Goal: Task Accomplishment & Management: Complete application form

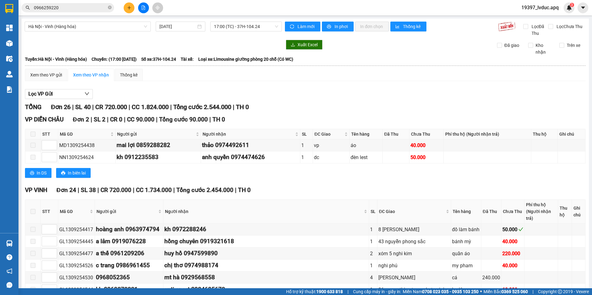
scroll to position [277, 0]
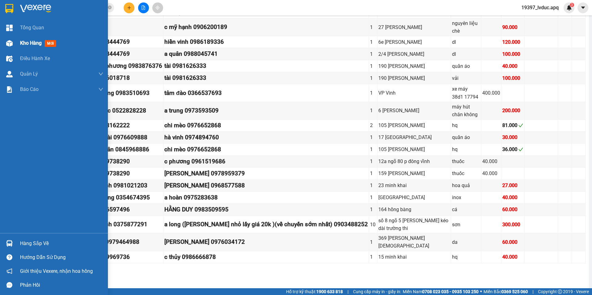
click at [6, 43] on div at bounding box center [9, 43] width 11 height 11
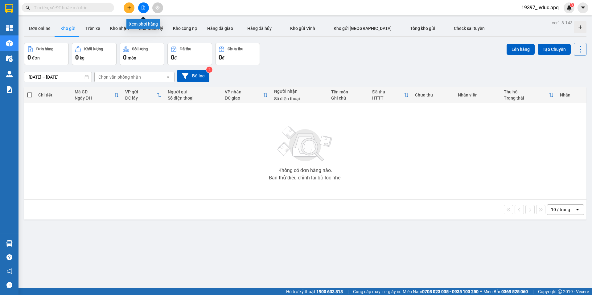
click at [138, 6] on button at bounding box center [143, 7] width 11 height 11
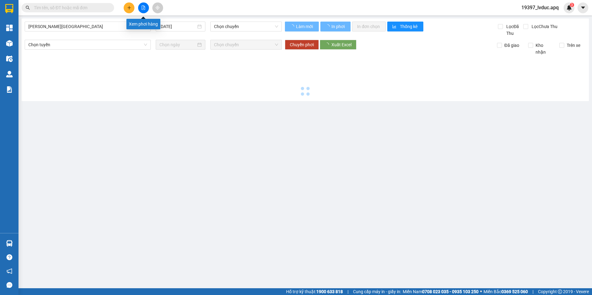
type input "[DATE]"
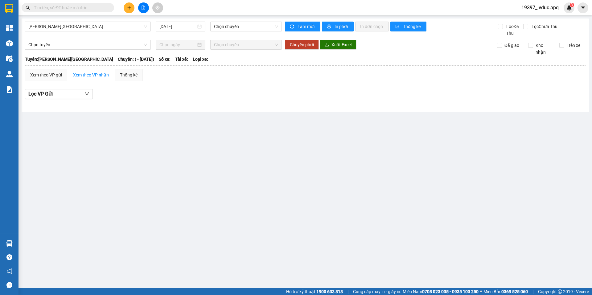
drag, startPoint x: 119, startPoint y: 22, endPoint x: 117, endPoint y: 19, distance: 4.0
click at [119, 23] on div "Gia Lâm - [GEOGRAPHIC_DATA] [DATE] Chọn chuyến Làm mới In phơi In đơn chọn Thốn…" at bounding box center [306, 66] width 568 height 94
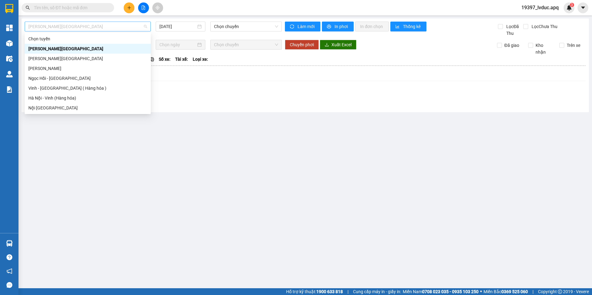
click at [97, 23] on span "[PERSON_NAME][GEOGRAPHIC_DATA]" at bounding box center [87, 26] width 119 height 9
click at [73, 90] on div "Vinh - [GEOGRAPHIC_DATA] ( Hàng hóa )" at bounding box center [87, 88] width 119 height 7
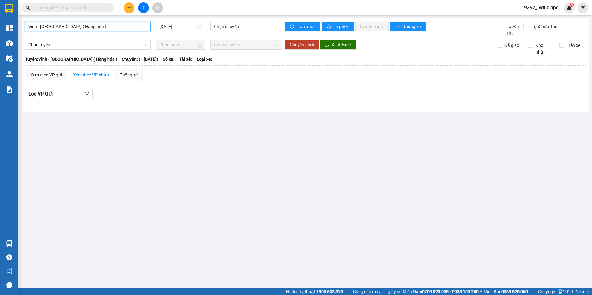
click at [177, 29] on input "[DATE]" at bounding box center [177, 26] width 37 height 7
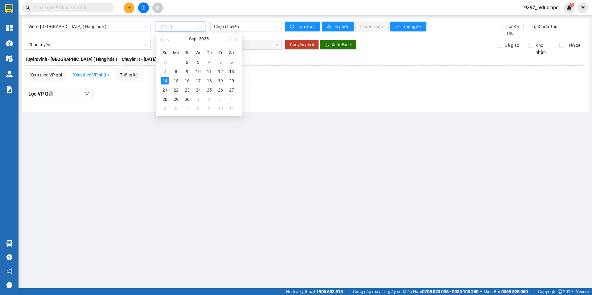
click at [227, 70] on td "13" at bounding box center [231, 71] width 11 height 9
type input "[DATE]"
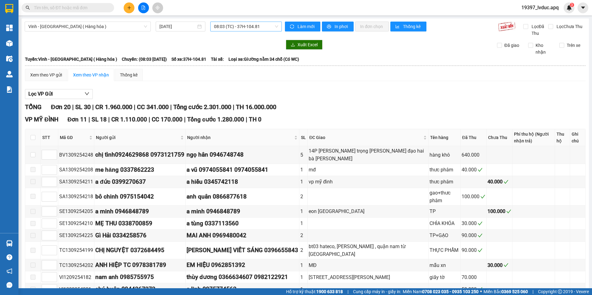
click at [236, 31] on div "Vinh - [GEOGRAPHIC_DATA] ( Hàng hóa ) [DATE] 08:03 (TC) - 37H-104.81" at bounding box center [153, 29] width 257 height 15
click at [236, 29] on span "08:03 (TC) - 37H-104.81" at bounding box center [246, 26] width 64 height 9
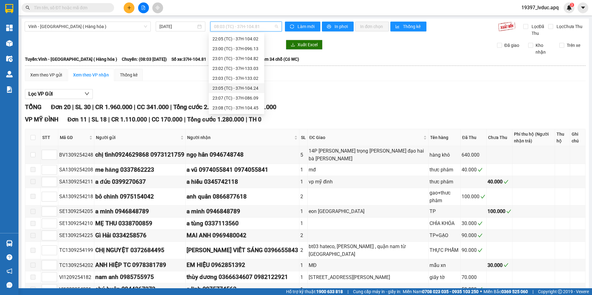
scroll to position [68, 0]
click at [244, 49] on div "17:07 (TC) - 37H-086.12" at bounding box center [237, 50] width 48 height 7
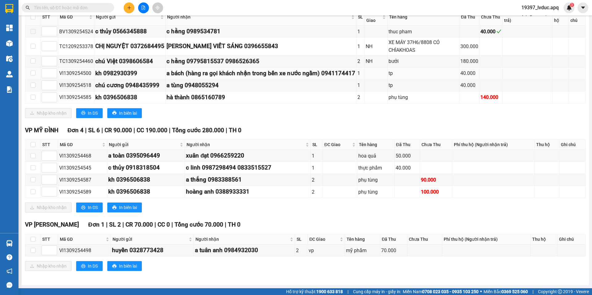
scroll to position [90, 0]
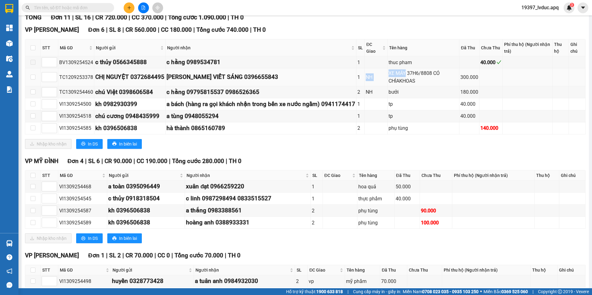
drag, startPoint x: 365, startPoint y: 74, endPoint x: 408, endPoint y: 74, distance: 42.6
click at [408, 74] on tr "TC1209253378 CHỊ NGUYỆT 0372684495 [PERSON_NAME] VIẾT SÁNG 0396655843 1 NH XE M…" at bounding box center [305, 77] width 561 height 18
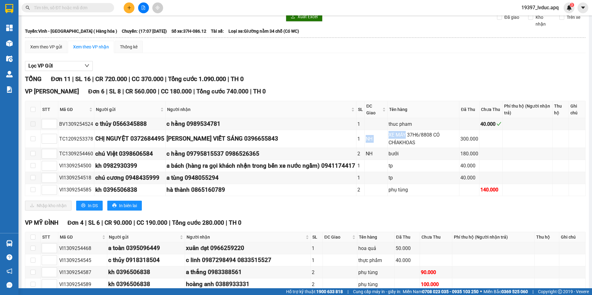
scroll to position [0, 0]
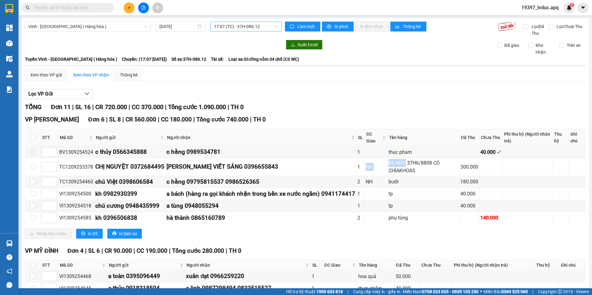
click at [251, 30] on span "17:07 (TC) - 37H-086.12" at bounding box center [246, 26] width 64 height 9
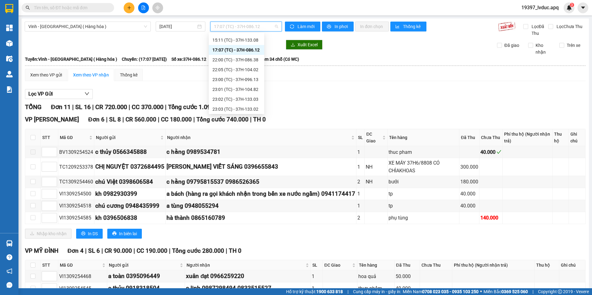
scroll to position [37, 0]
click at [247, 69] on div "15:11 (TC) - 37H-133.08" at bounding box center [237, 71] width 48 height 7
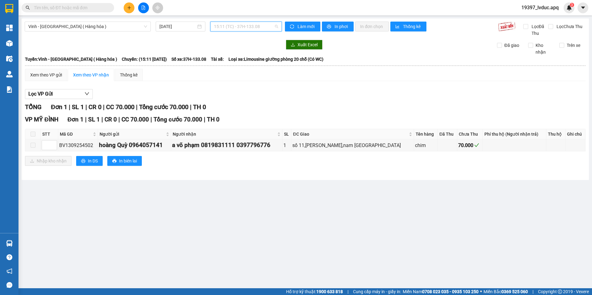
click at [254, 26] on span "15:11 (TC) - 37H-133.08" at bounding box center [246, 26] width 64 height 9
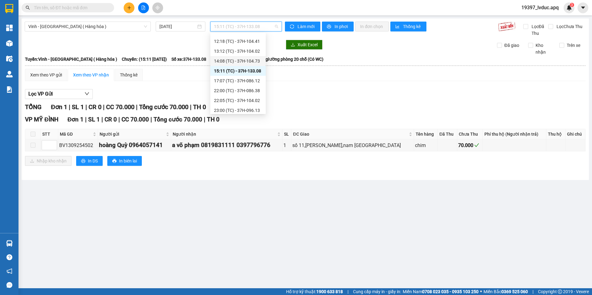
click at [251, 57] on div "14:08 (TC) - 37H-104.73" at bounding box center [238, 61] width 56 height 10
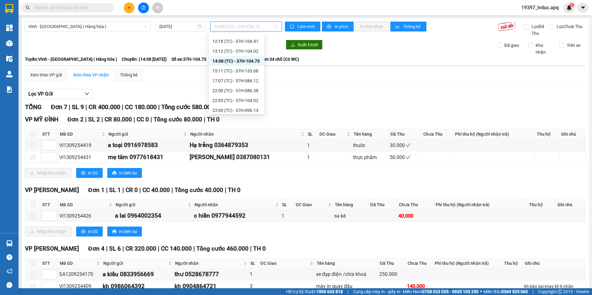
click at [267, 28] on span "14:08 (TC) - 37H-104.73" at bounding box center [246, 26] width 64 height 9
click at [247, 55] on div "10:09 (TC) - 37H-104.78" at bounding box center [237, 59] width 56 height 10
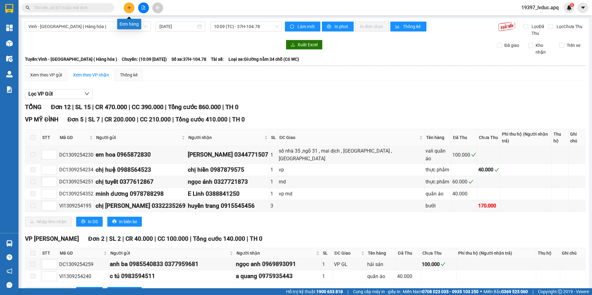
click at [127, 6] on icon "plus" at bounding box center [129, 8] width 4 height 4
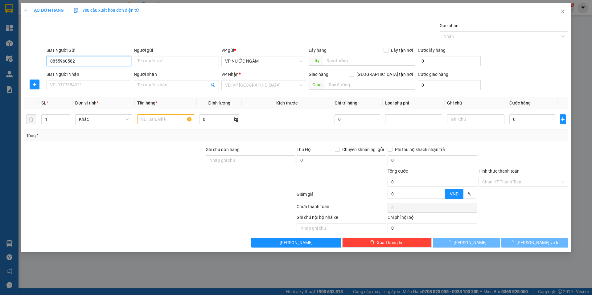
click at [119, 61] on input "0855960582" at bounding box center [89, 61] width 85 height 10
type input "0855960582"
click at [103, 85] on input "SĐT Người Nhận" at bounding box center [89, 85] width 85 height 10
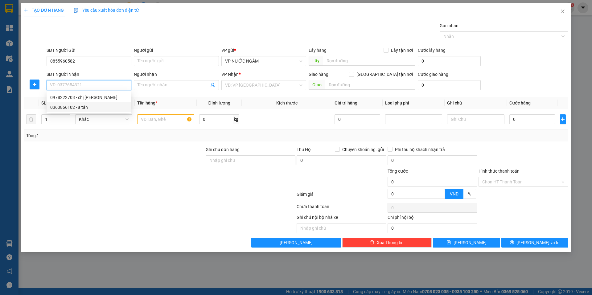
click at [95, 106] on div "0363866102 - a tân" at bounding box center [88, 107] width 77 height 7
type input "0363866102"
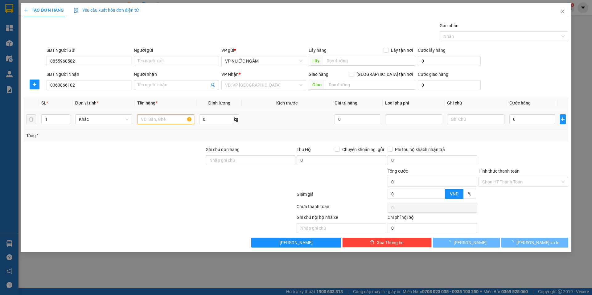
click at [148, 124] on input "text" at bounding box center [165, 119] width 57 height 10
type input "a tân"
checkbox input "true"
type input "cây xăng hưng thịnh"
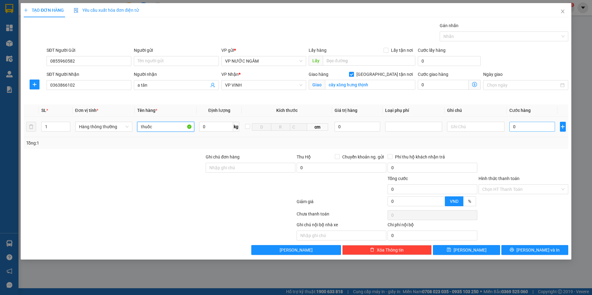
type input "thuốc"
click at [535, 128] on input "0" at bounding box center [533, 127] width 46 height 10
type input "5"
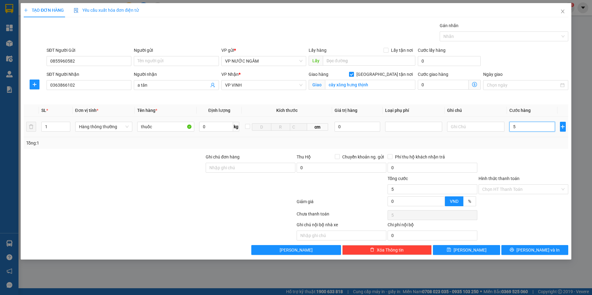
type input "50"
type input "50.000"
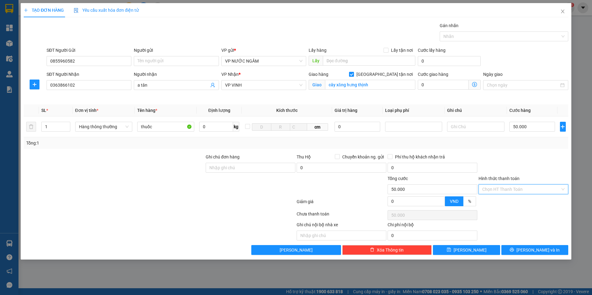
click at [518, 189] on input "Hình thức thanh toán" at bounding box center [522, 189] width 78 height 9
click at [507, 204] on div "Tại văn phòng" at bounding box center [524, 201] width 82 height 7
type input "0"
click at [521, 246] on button "[PERSON_NAME] và In" at bounding box center [535, 250] width 67 height 10
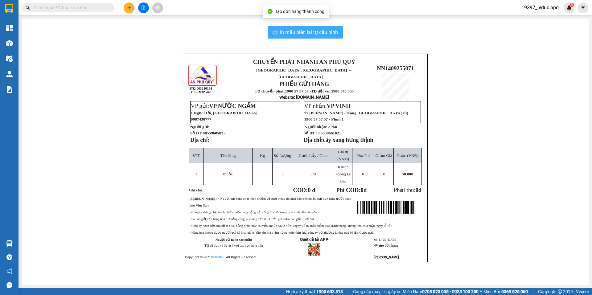
click at [332, 34] on span "In mẫu biên lai tự cấu hình" at bounding box center [309, 32] width 58 height 8
